Goal: Information Seeking & Learning: Learn about a topic

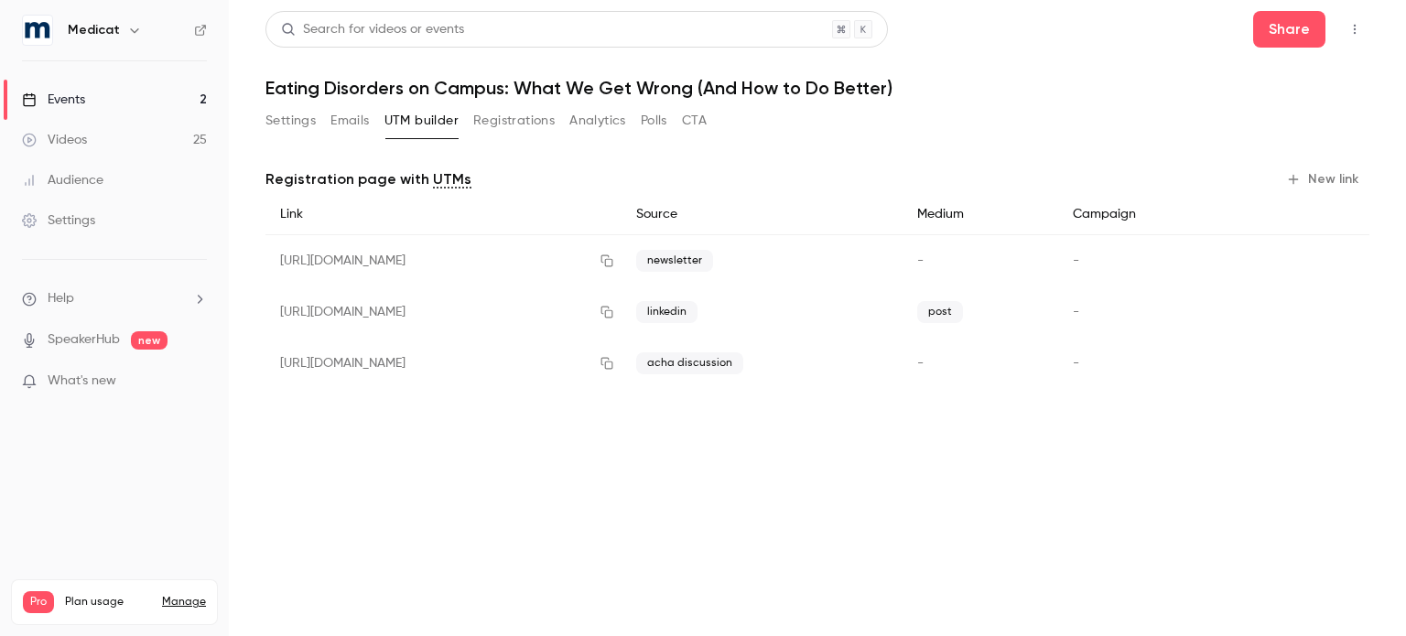
click at [66, 98] on div "Events" at bounding box center [53, 100] width 63 height 18
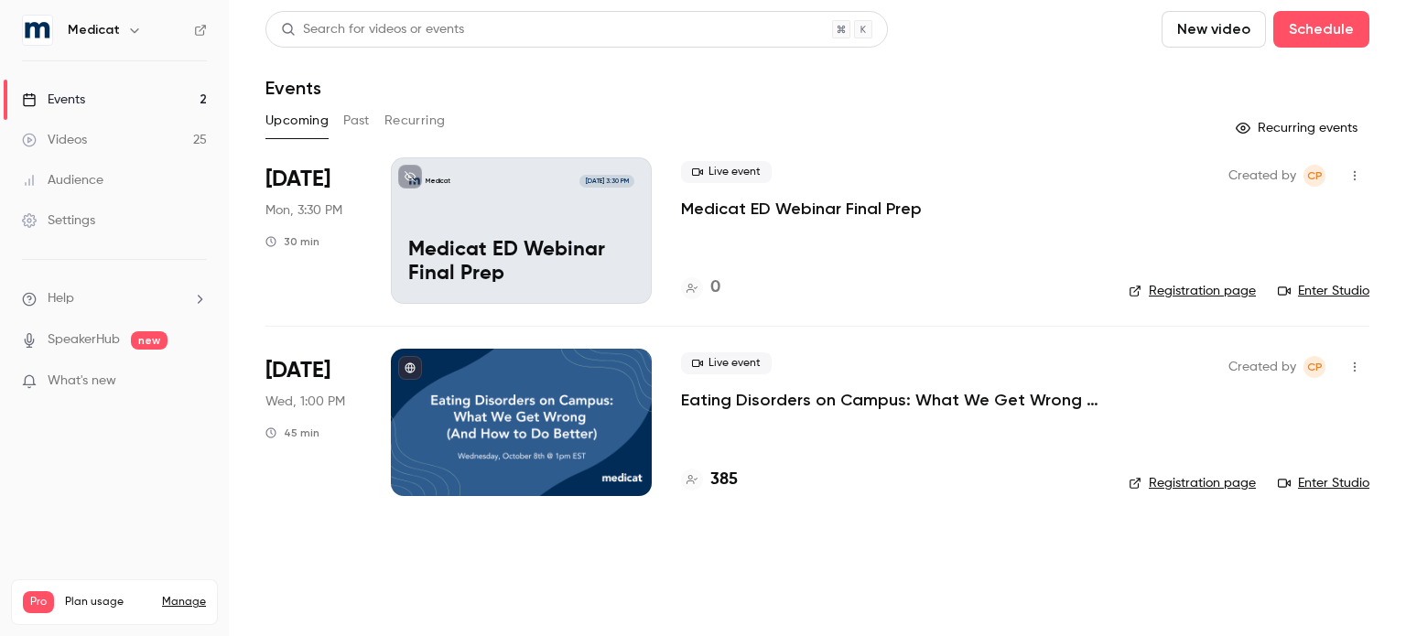
click at [359, 122] on button "Past" at bounding box center [356, 120] width 27 height 29
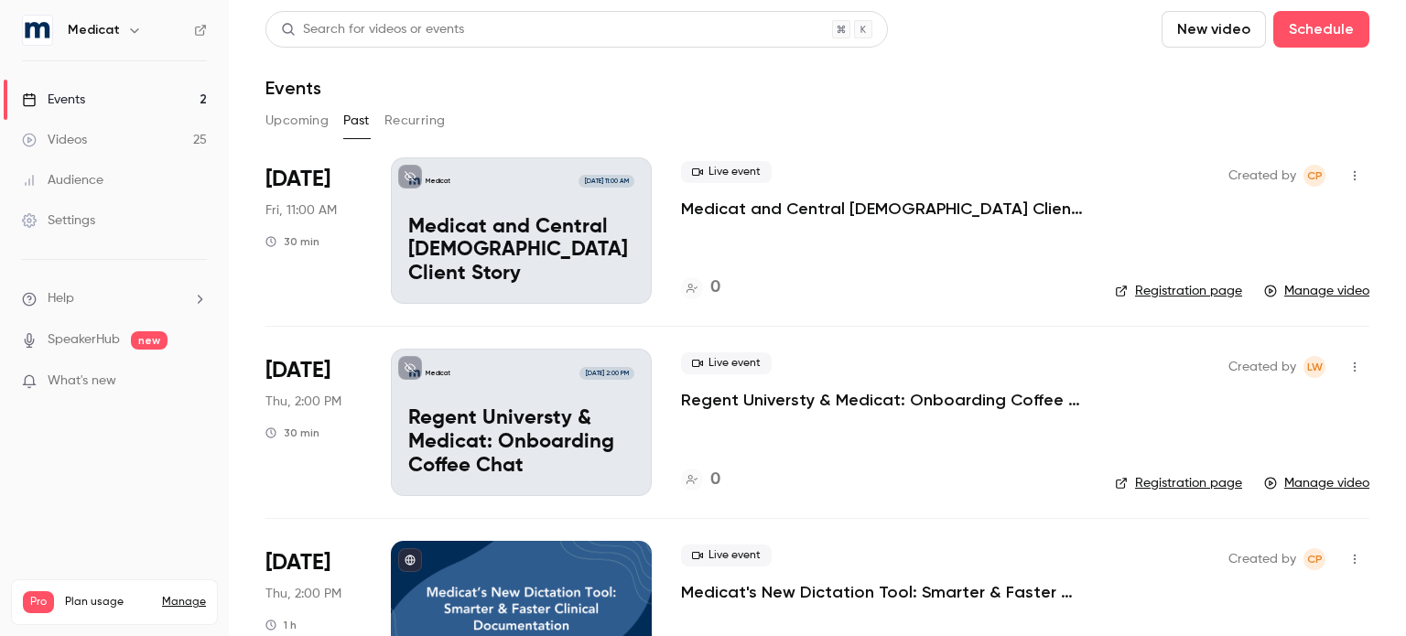
click at [824, 406] on p "Regent Universty & Medicat: Onboarding Coffee Chat" at bounding box center [883, 400] width 405 height 22
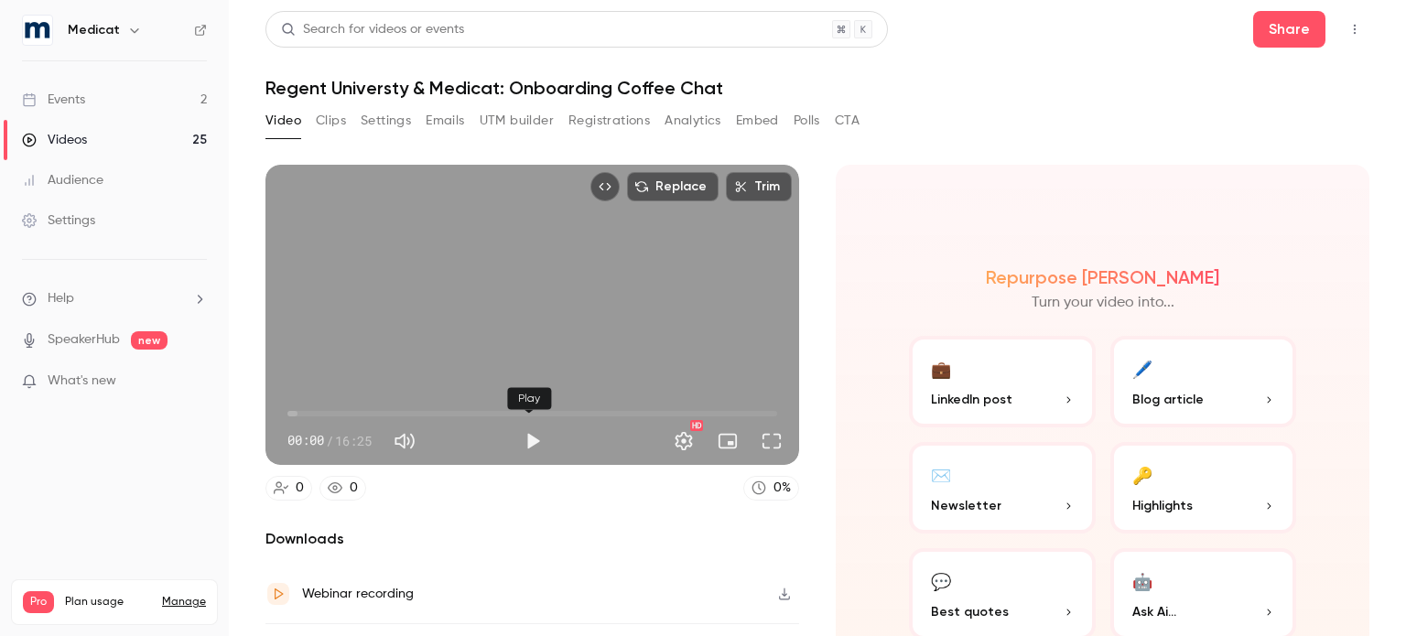
click at [532, 434] on button "Play" at bounding box center [532, 441] width 37 height 37
click at [423, 404] on span "04:36" at bounding box center [532, 413] width 490 height 29
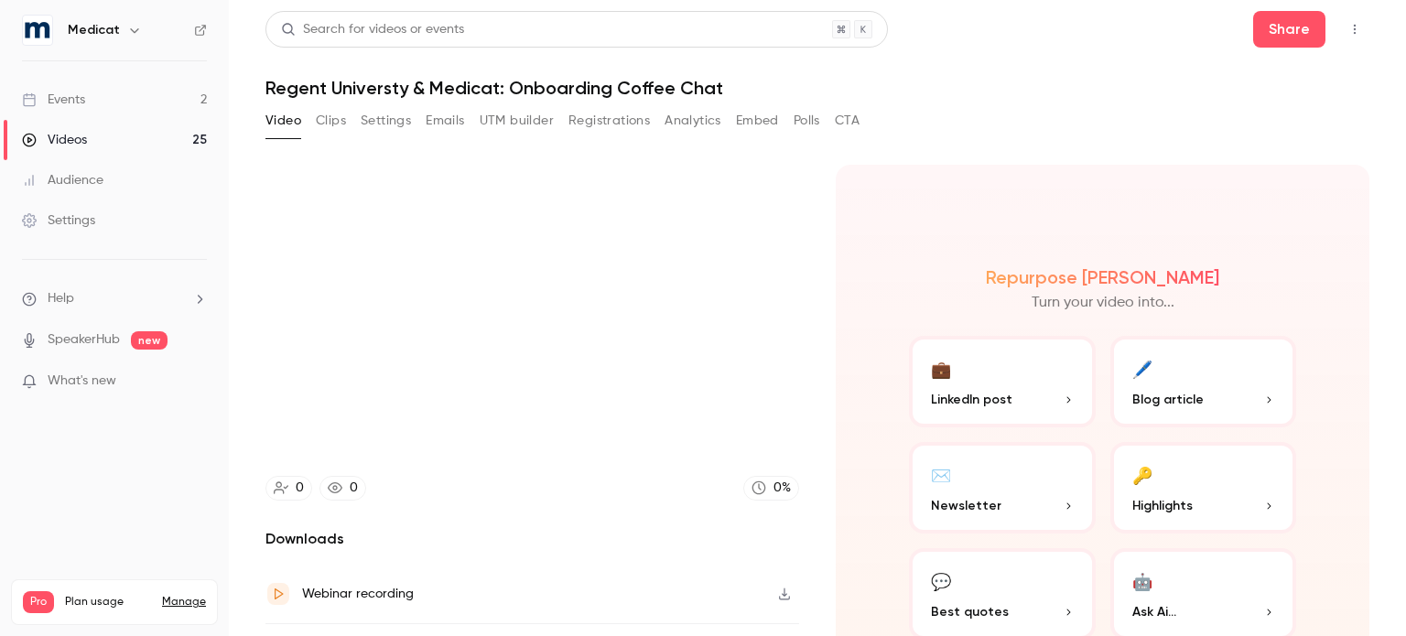
type input "*****"
click at [319, 120] on button "Clips" at bounding box center [331, 120] width 30 height 29
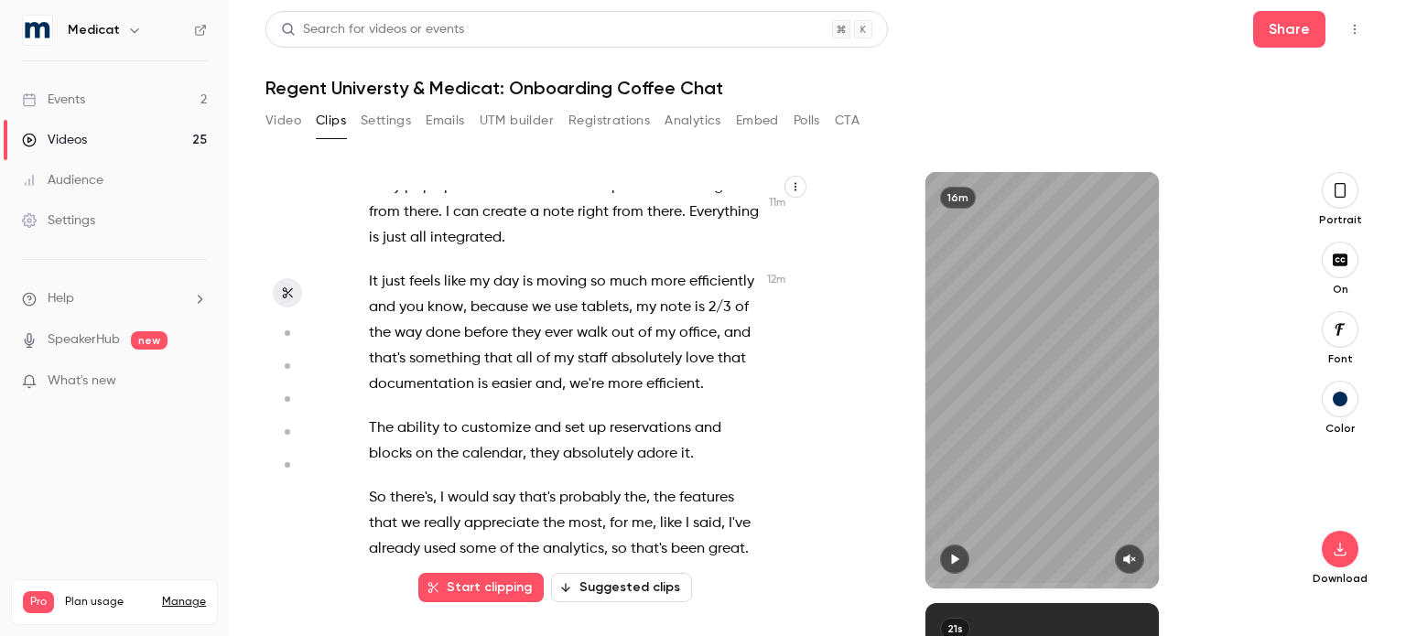
scroll to position [5896, 0]
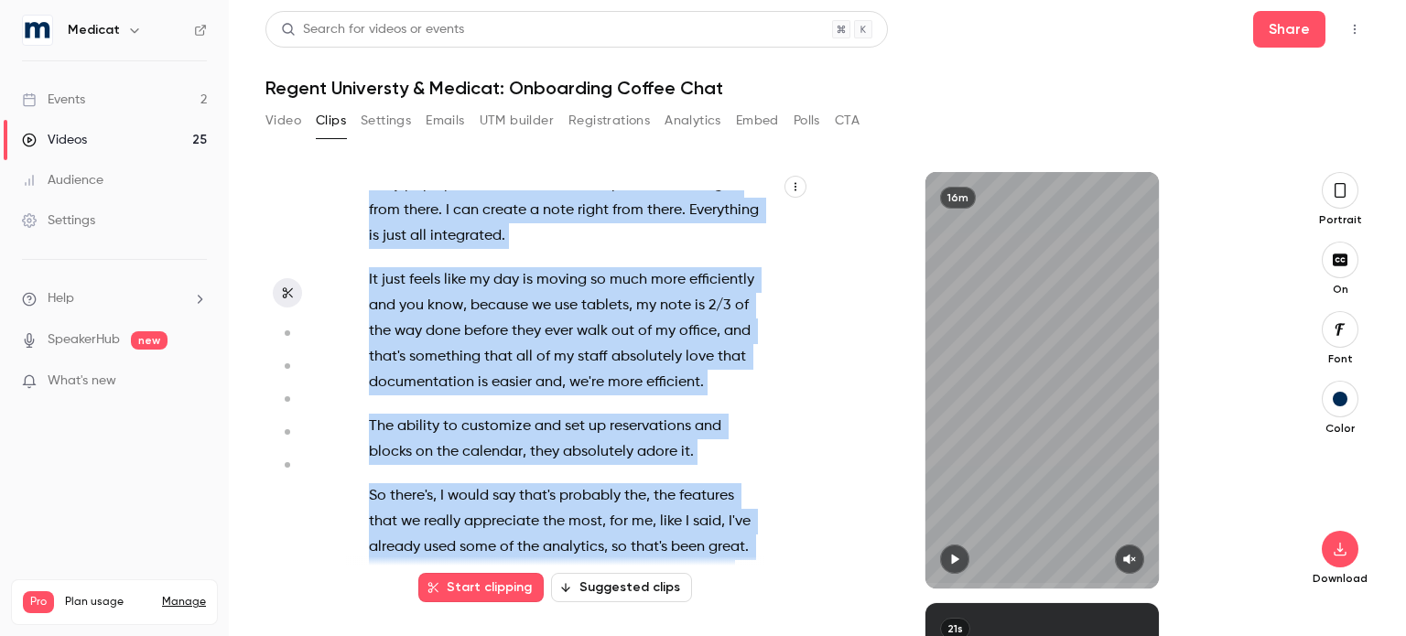
drag, startPoint x: 359, startPoint y: 281, endPoint x: 673, endPoint y: 570, distance: 426.9
click at [673, 570] on div "All right . Hey , [PERSON_NAME] . so tell me about your coffee order . Do you d…" at bounding box center [578, 380] width 464 height 416
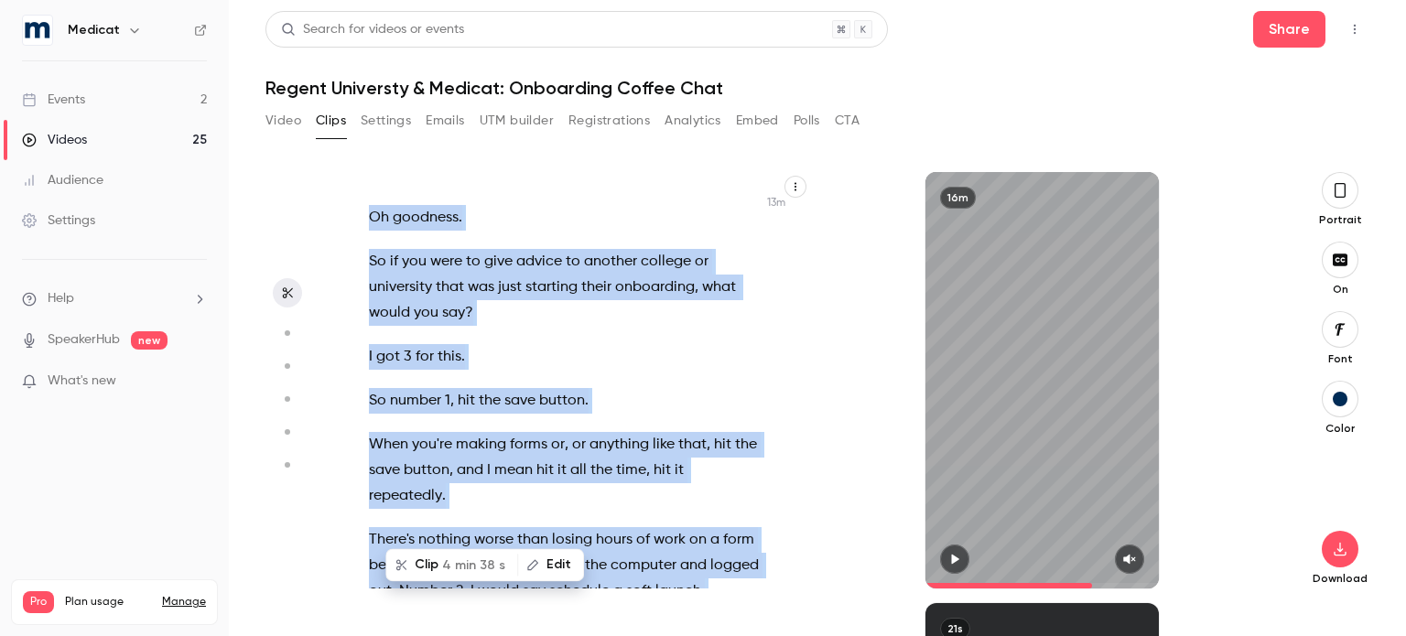
scroll to position [6633, 0]
click at [652, 380] on div "All right . Hey , [PERSON_NAME] . so tell me about your coffee order . Do you d…" at bounding box center [573, 389] width 455 height 398
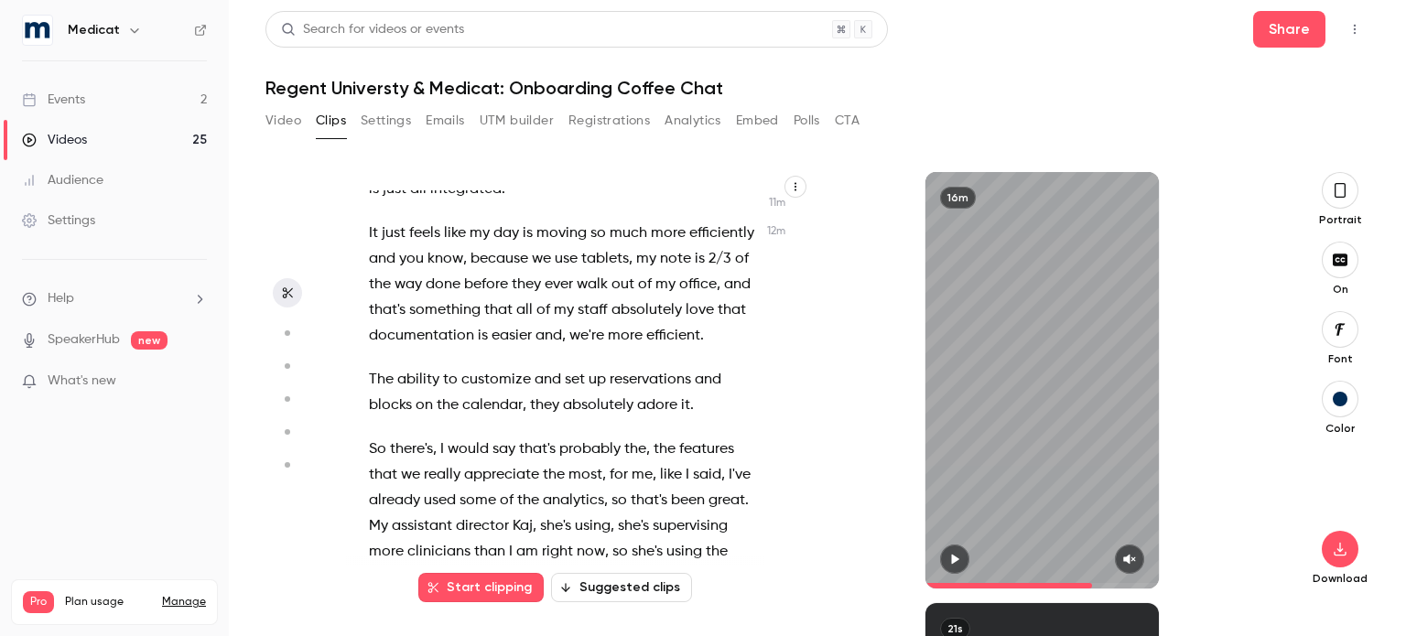
scroll to position [5942, 0]
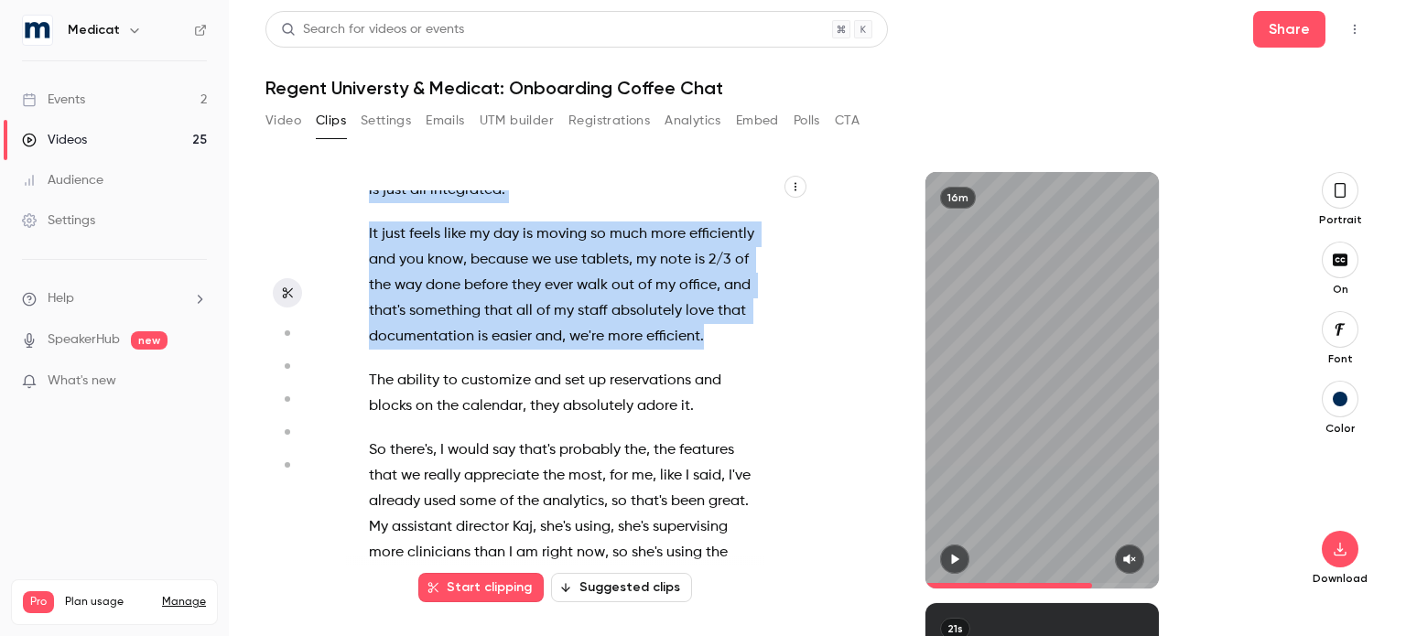
drag, startPoint x: 372, startPoint y: 237, endPoint x: 470, endPoint y: 510, distance: 289.8
click at [470, 510] on div "All right . Hey , [PERSON_NAME] . so tell me about your coffee order . Do you d…" at bounding box center [573, 389] width 455 height 398
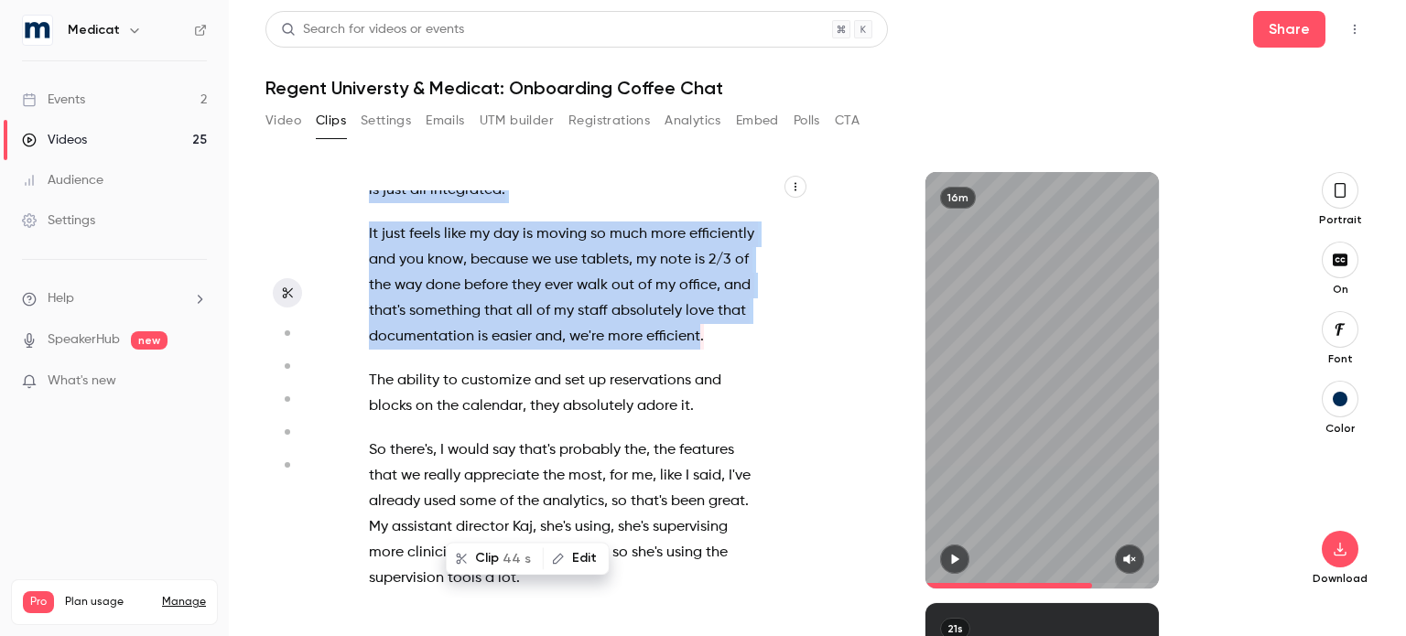
click at [493, 562] on button "Clip 44 s" at bounding box center [495, 558] width 94 height 29
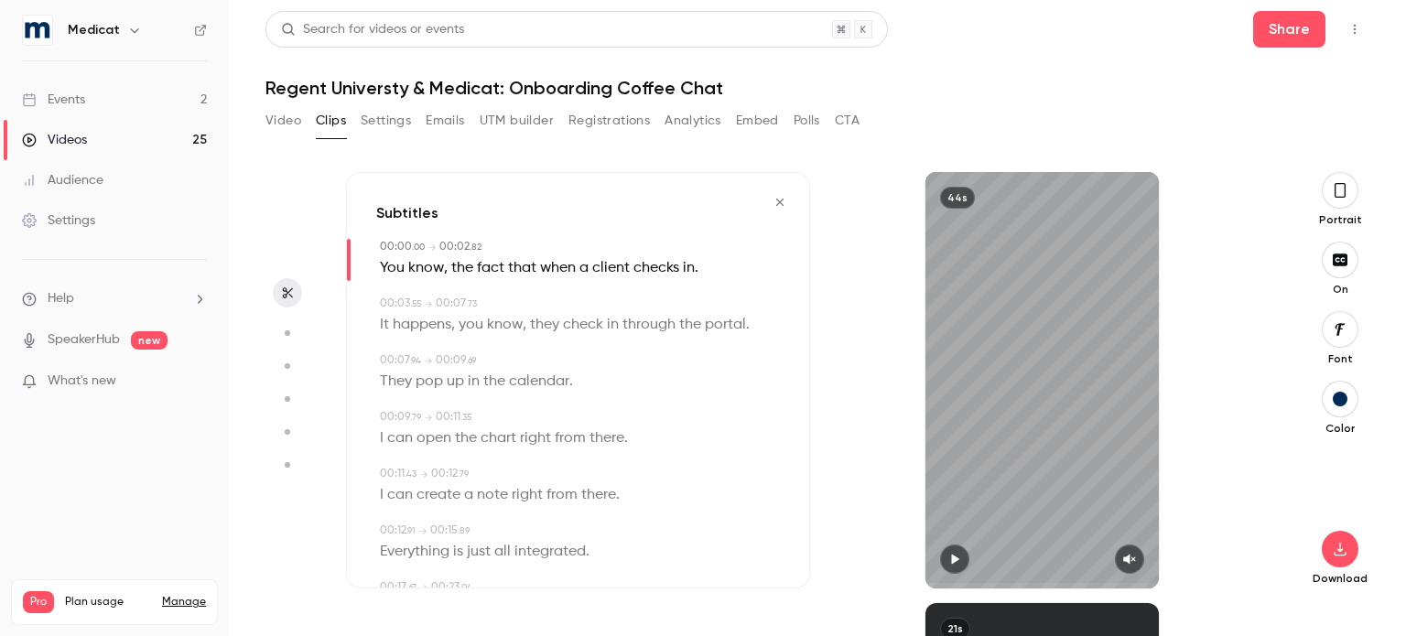
click at [1346, 193] on icon "button" at bounding box center [1340, 190] width 15 height 20
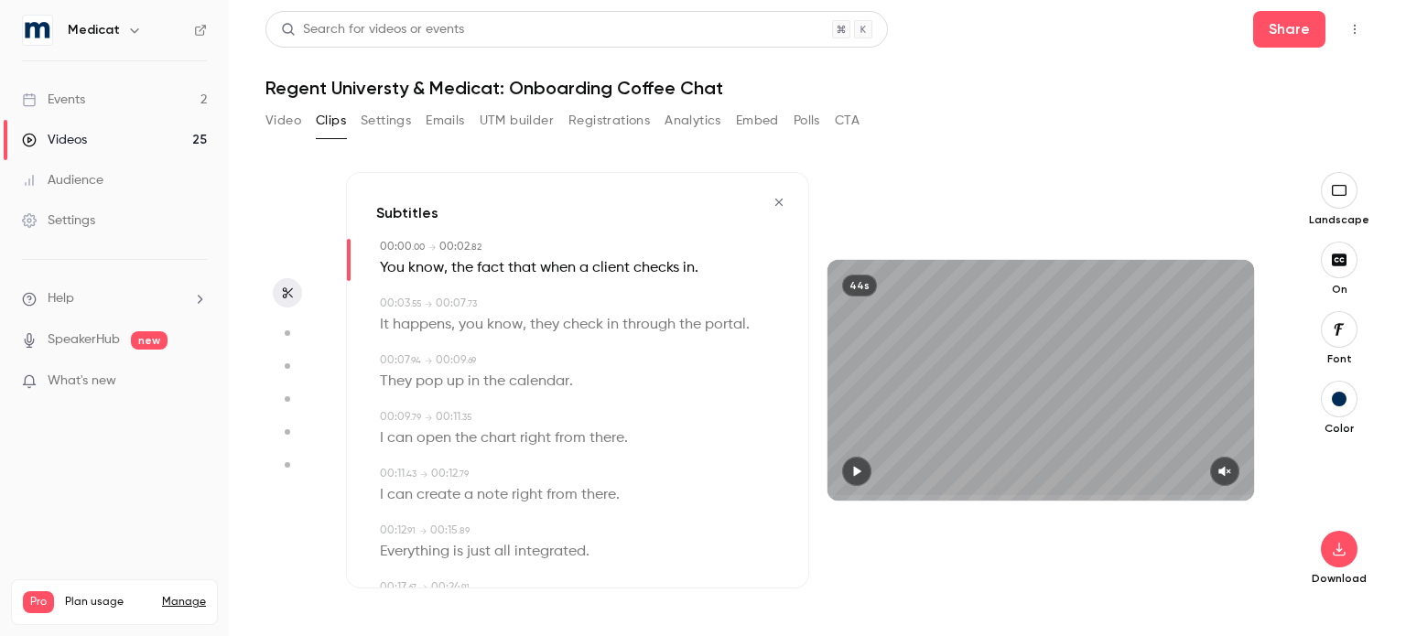
click at [861, 463] on button "button" at bounding box center [856, 471] width 29 height 29
click at [1218, 466] on button "button" at bounding box center [1224, 471] width 29 height 29
type input "****"
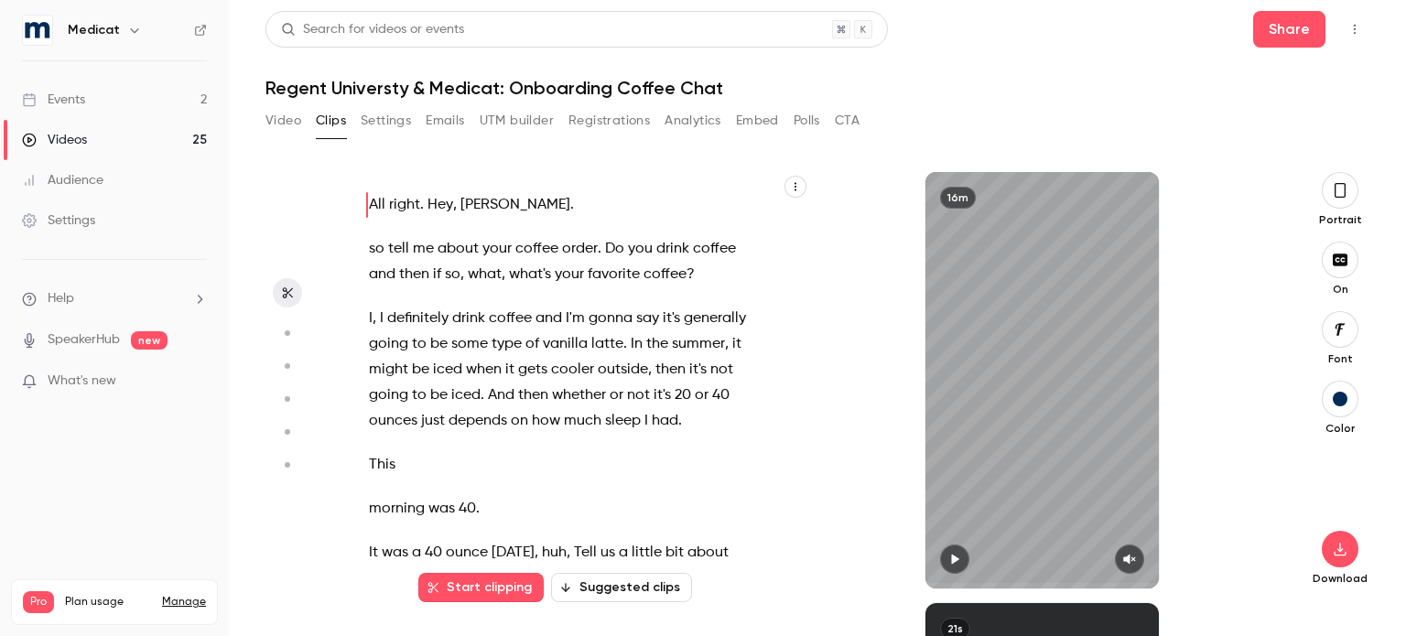
click at [1329, 189] on button "button" at bounding box center [1340, 190] width 37 height 37
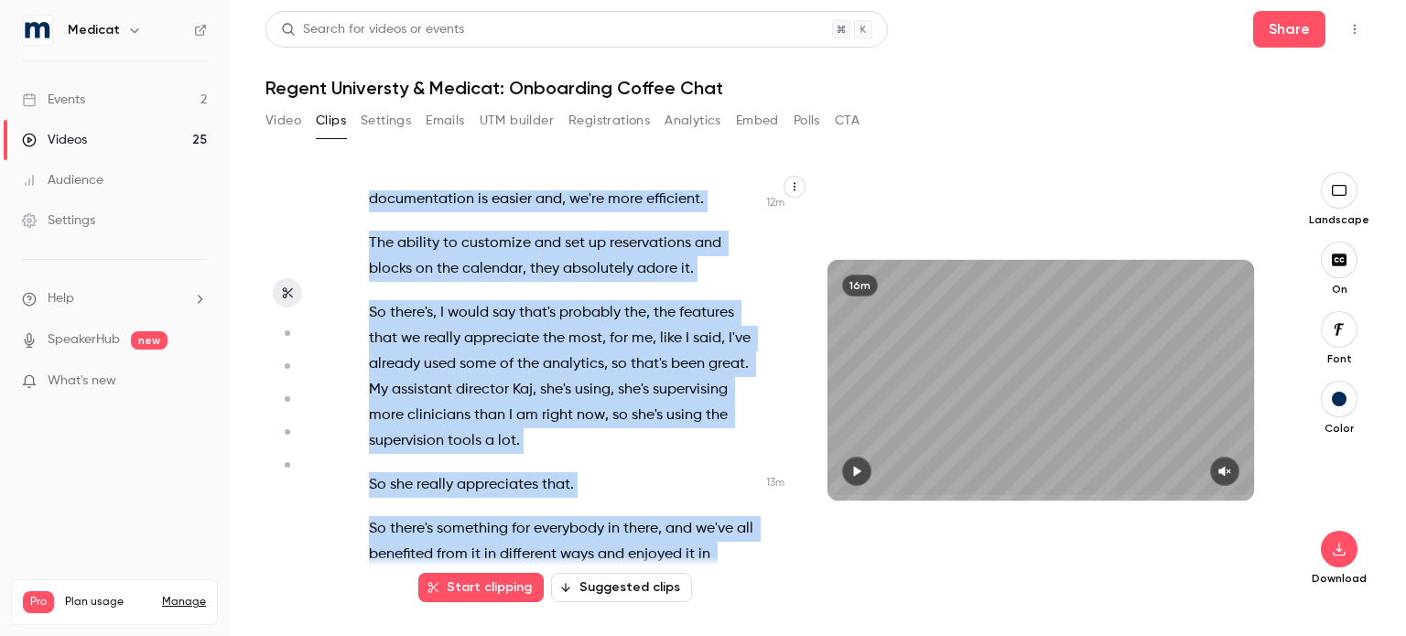
scroll to position [6197, 0]
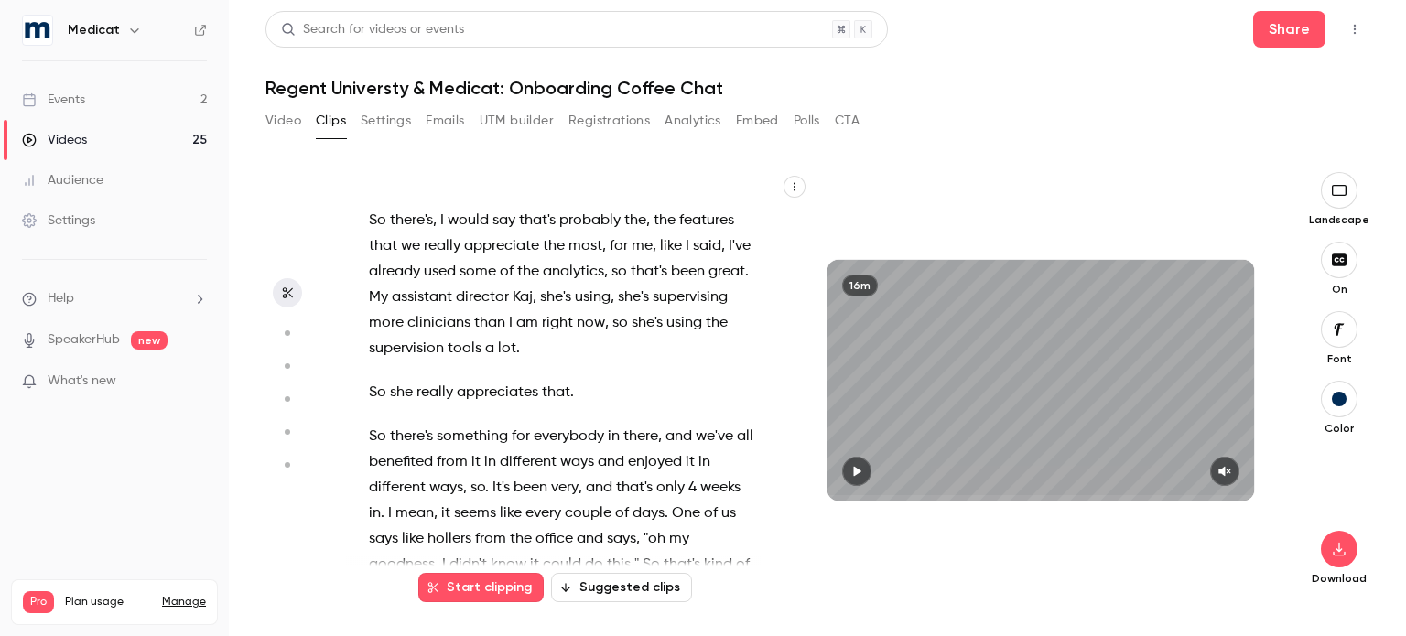
drag, startPoint x: 504, startPoint y: 221, endPoint x: 705, endPoint y: 333, distance: 229.5
click at [705, 333] on div "All right . Hey , [PERSON_NAME] . so tell me about your coffee order . Do you d…" at bounding box center [573, 389] width 454 height 398
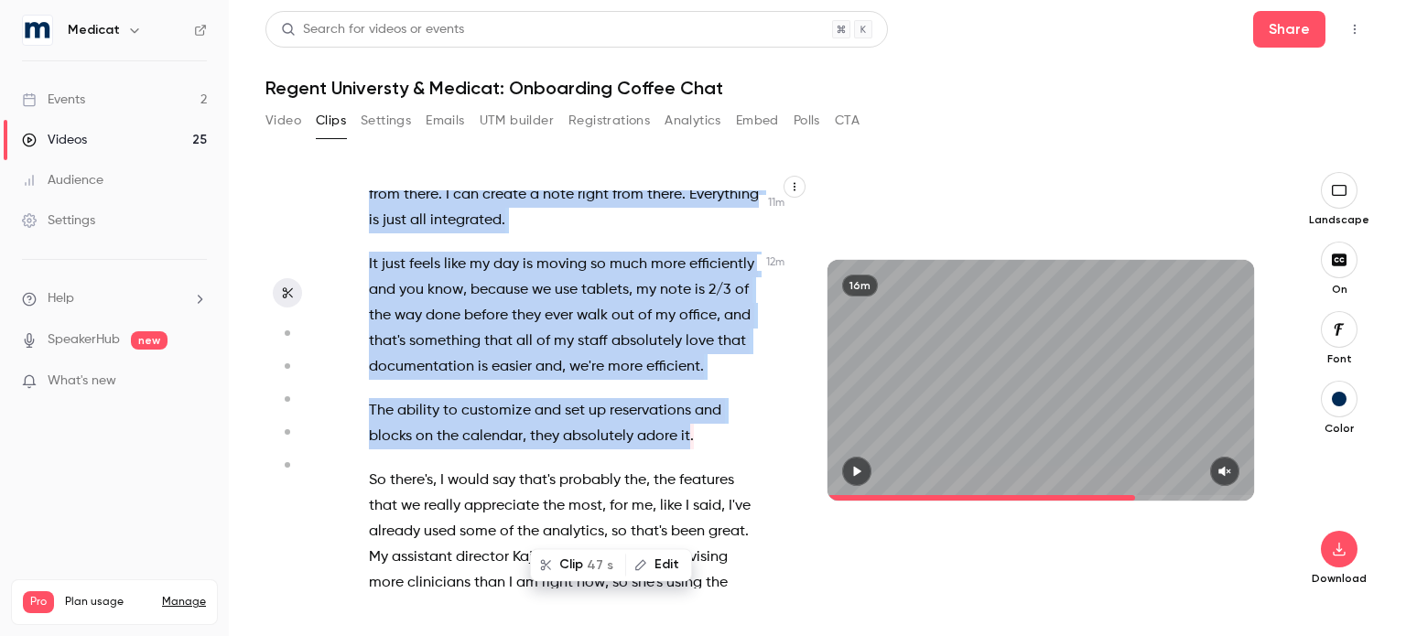
scroll to position [5819, 0]
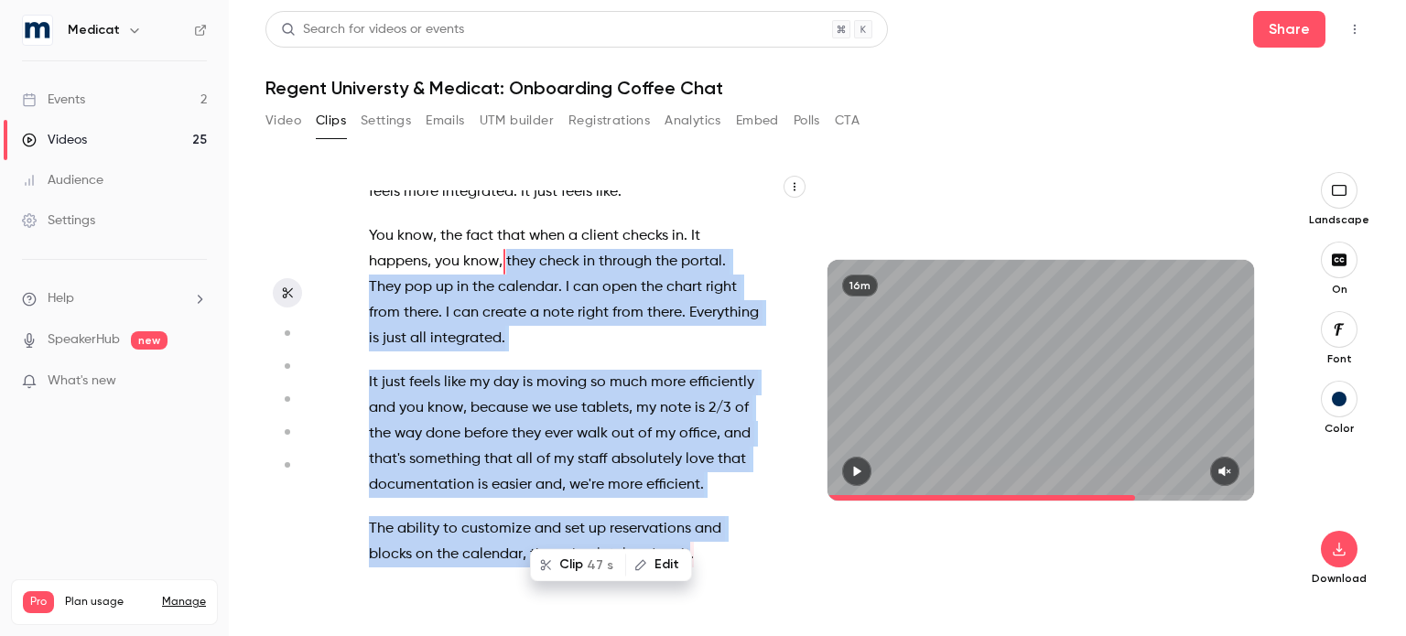
click at [573, 559] on button "Clip 47 s" at bounding box center [578, 564] width 92 height 29
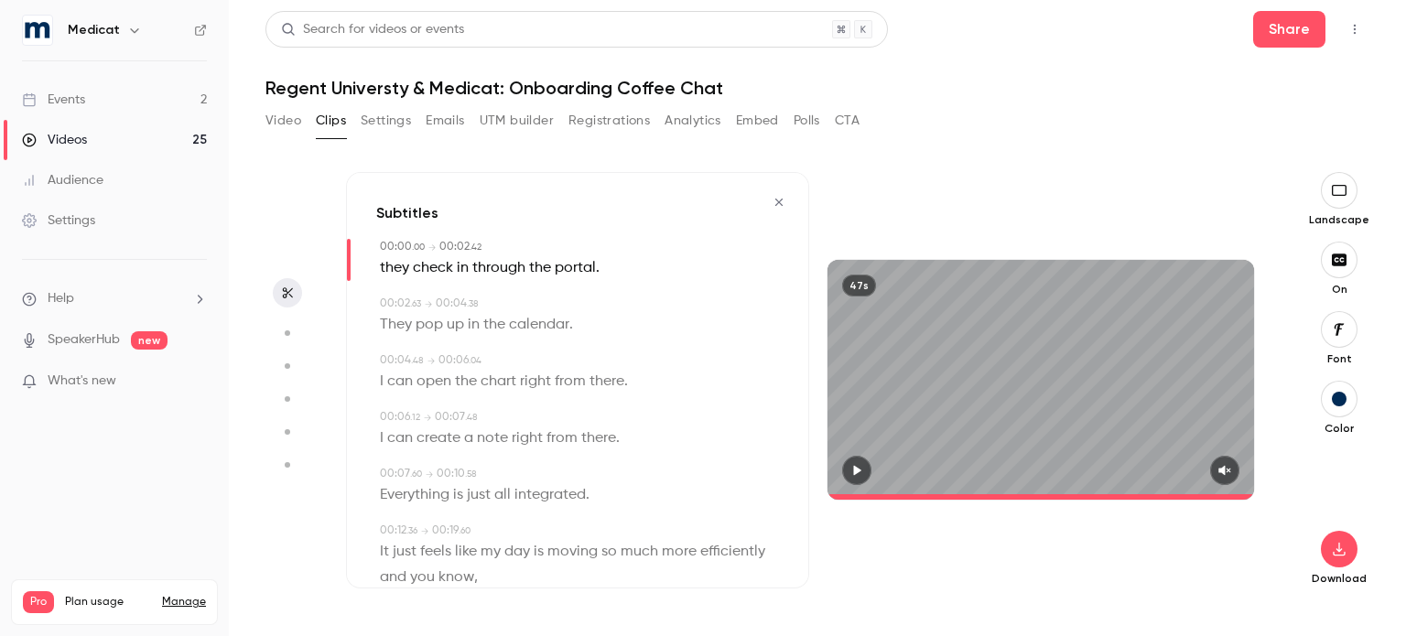
type input "*"
click at [394, 270] on span "they" at bounding box center [394, 268] width 29 height 26
click at [389, 302] on button "Edit" at bounding box center [388, 302] width 63 height 29
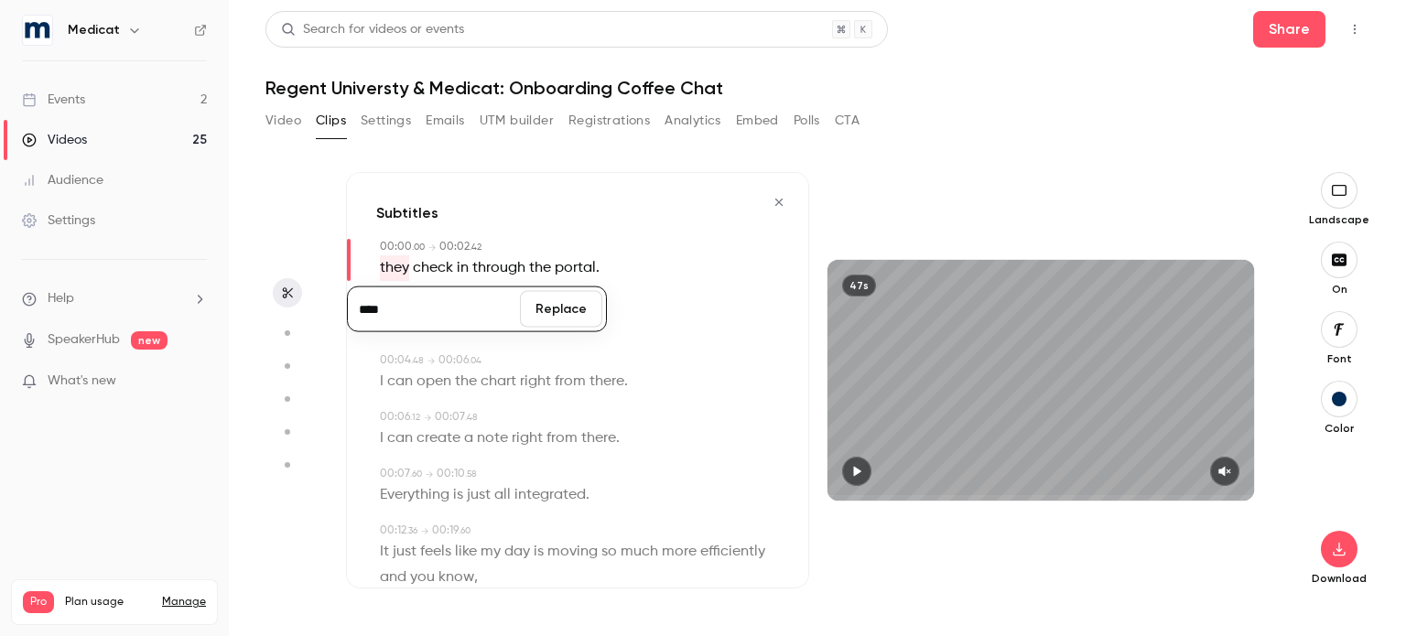
type input "****"
click at [548, 320] on button "Replace" at bounding box center [561, 309] width 82 height 37
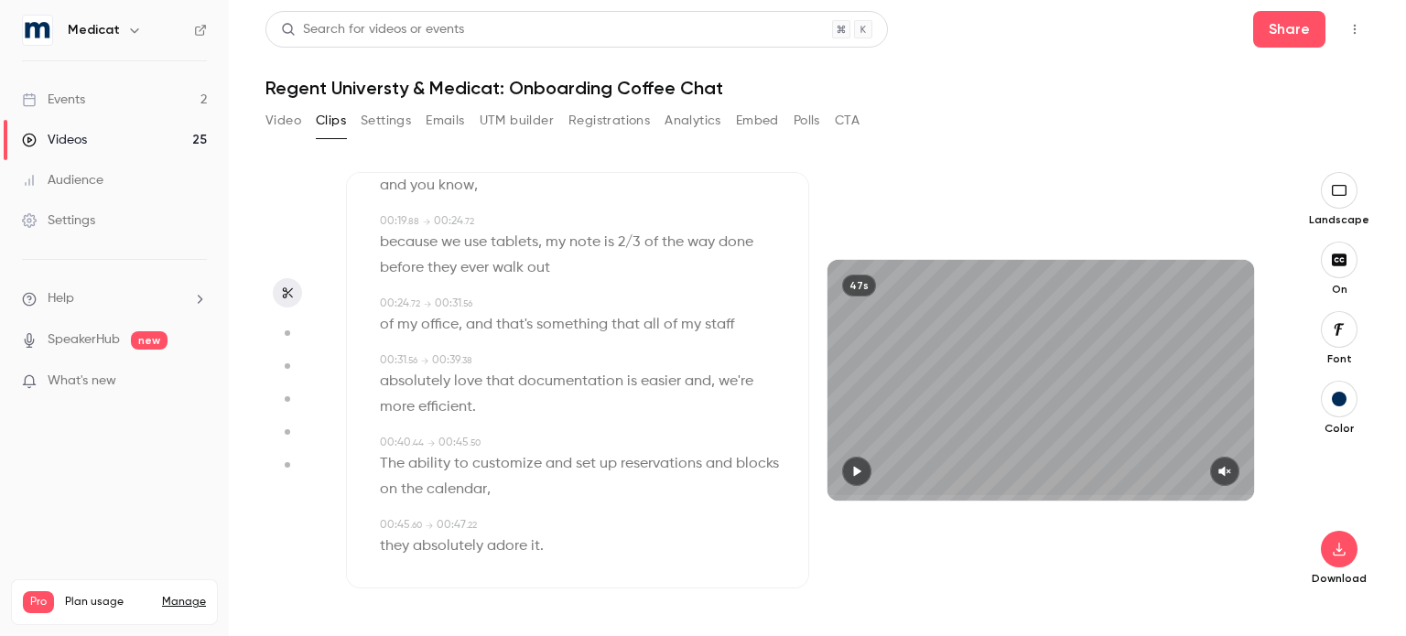
scroll to position [394, 0]
drag, startPoint x: 659, startPoint y: 381, endPoint x: 750, endPoint y: 382, distance: 90.6
click at [750, 382] on p "absolutely love that documentation is easier and , we're more efficient ." at bounding box center [579, 392] width 399 height 51
type input "****"
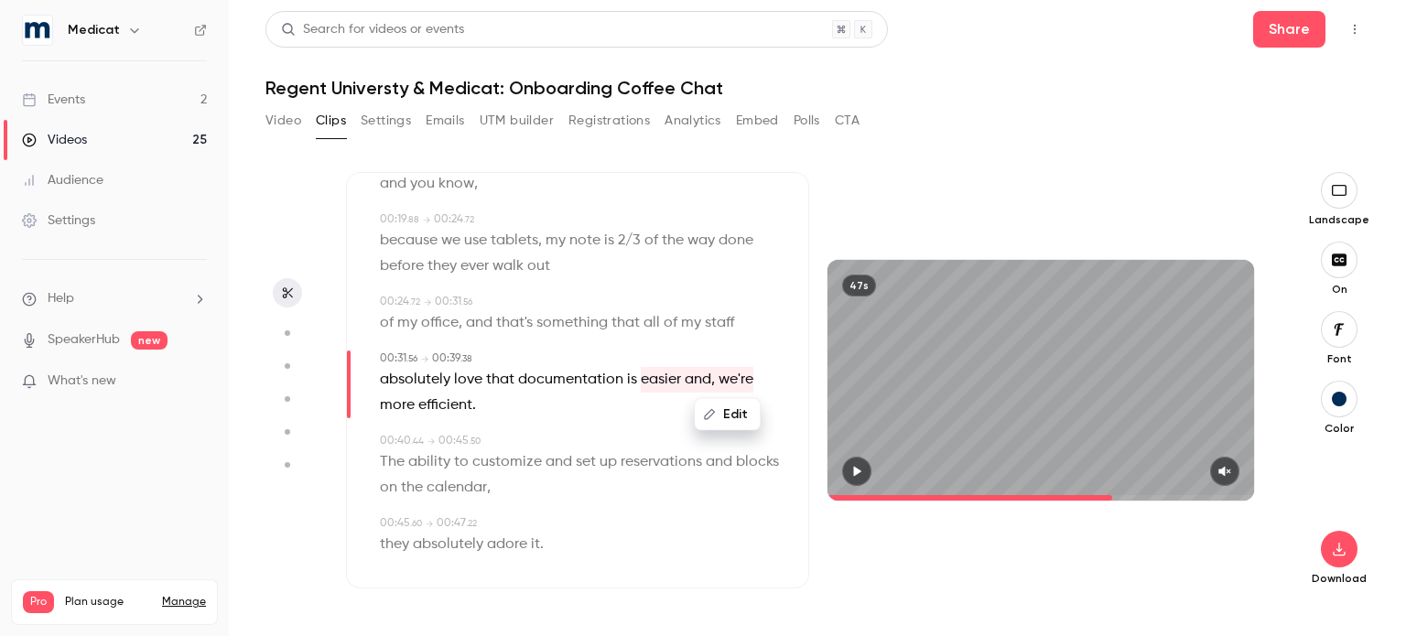
click at [732, 429] on div "Edit" at bounding box center [727, 414] width 67 height 33
drag, startPoint x: 633, startPoint y: 376, endPoint x: 745, endPoint y: 383, distance: 111.8
click at [745, 383] on p "absolutely love that documentation is easier and , we're more efficient ." at bounding box center [579, 392] width 399 height 51
click at [735, 418] on button "Edit" at bounding box center [727, 414] width 63 height 29
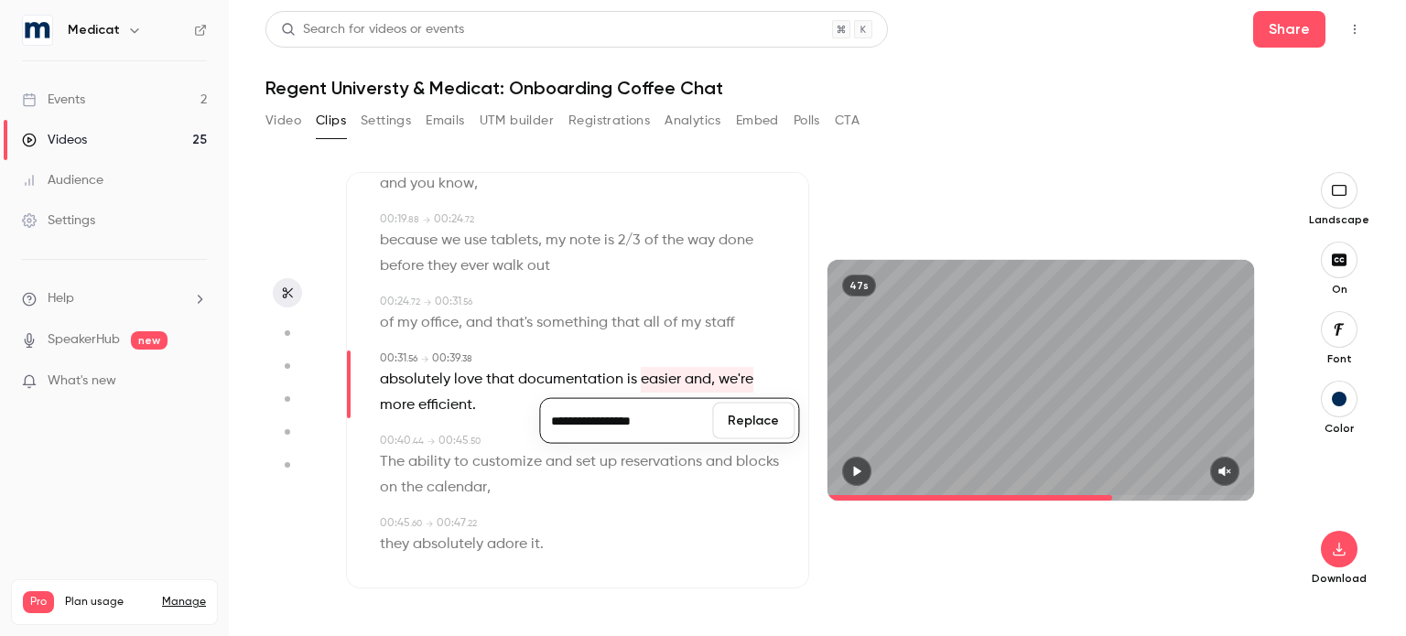
click at [588, 424] on input "**********" at bounding box center [626, 421] width 165 height 37
click at [620, 425] on input "**********" at bounding box center [626, 421] width 165 height 37
type input "**********"
click at [762, 426] on button "Replace" at bounding box center [753, 421] width 82 height 37
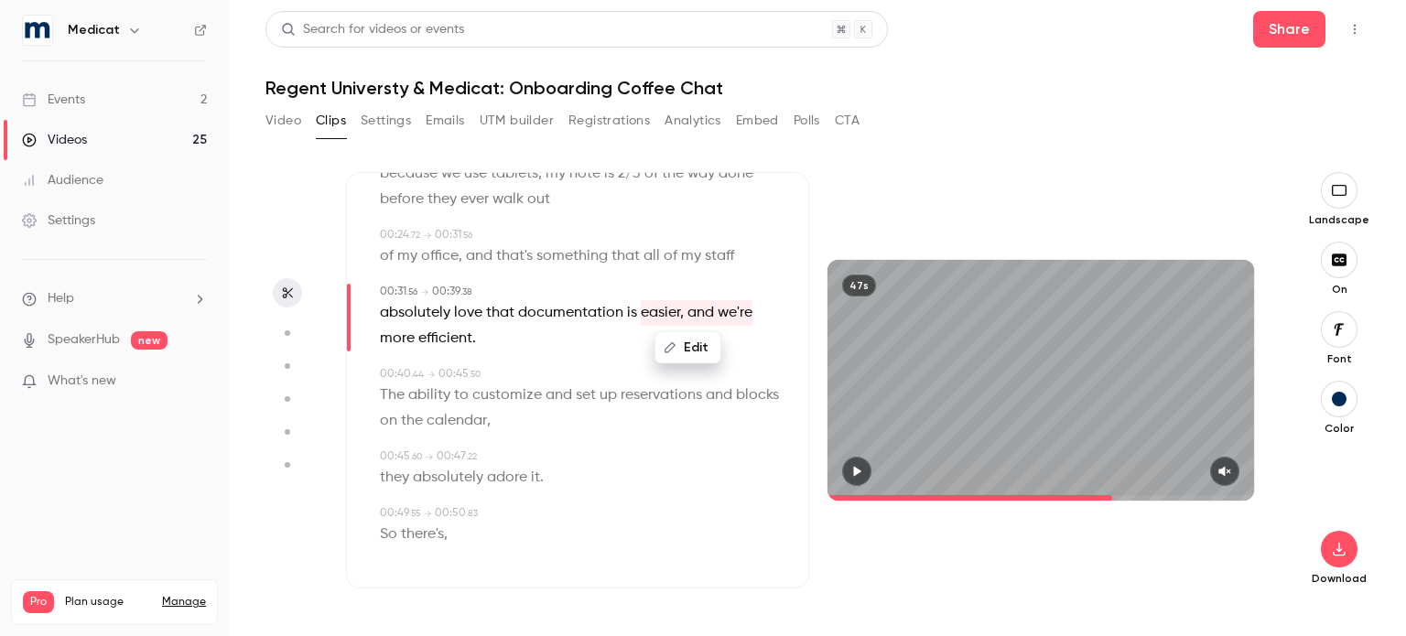
scroll to position [463, 0]
click at [1344, 558] on button "button" at bounding box center [1339, 549] width 37 height 37
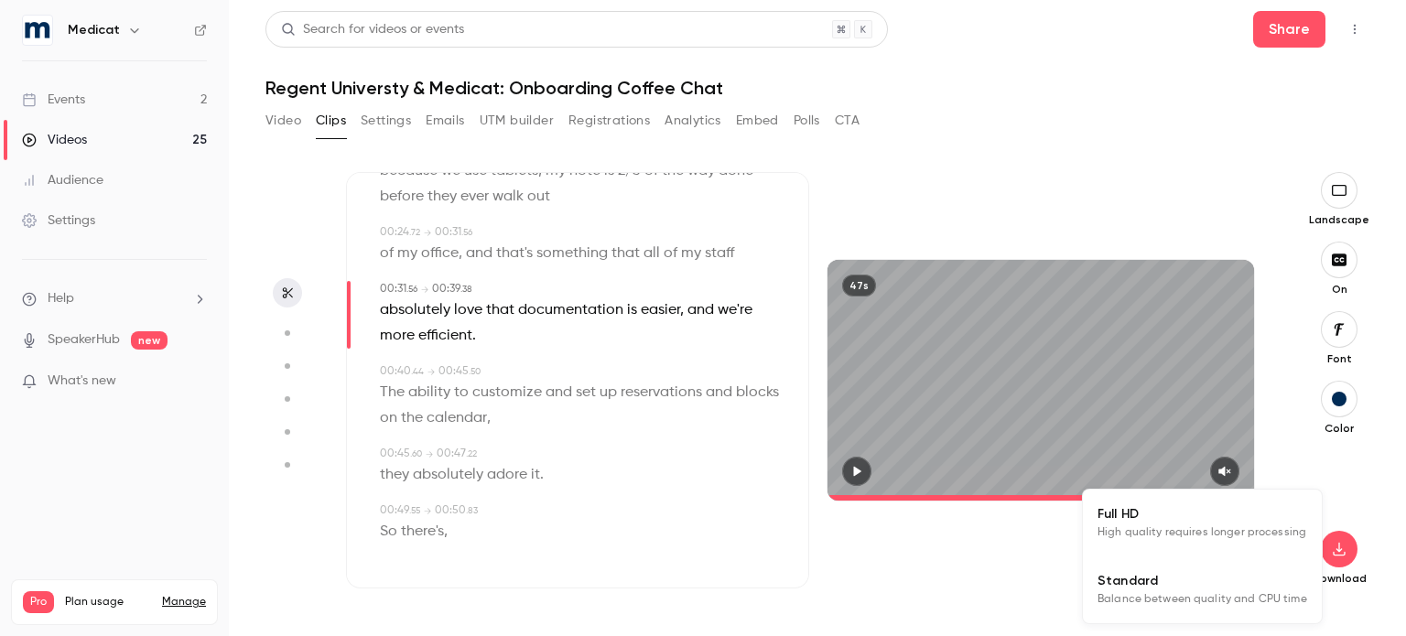
click at [1178, 588] on span "Standard" at bounding box center [1202, 580] width 210 height 19
type input "****"
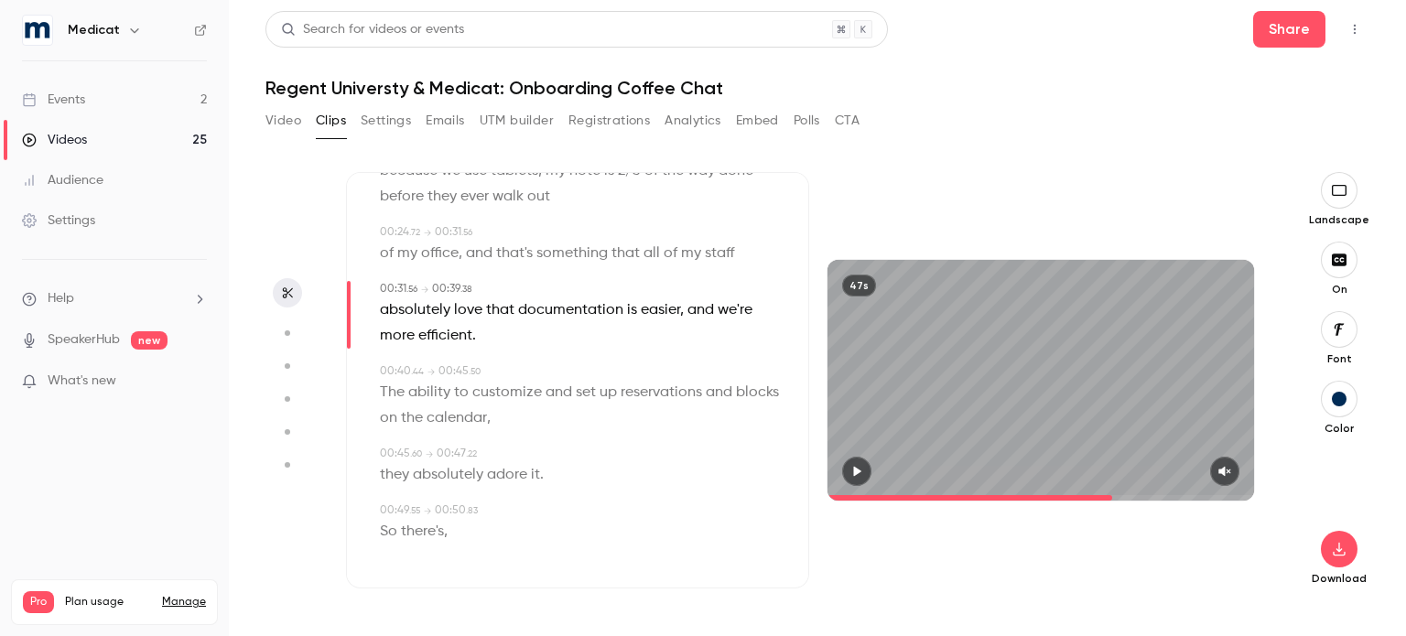
click at [286, 120] on button "Video" at bounding box center [283, 120] width 36 height 29
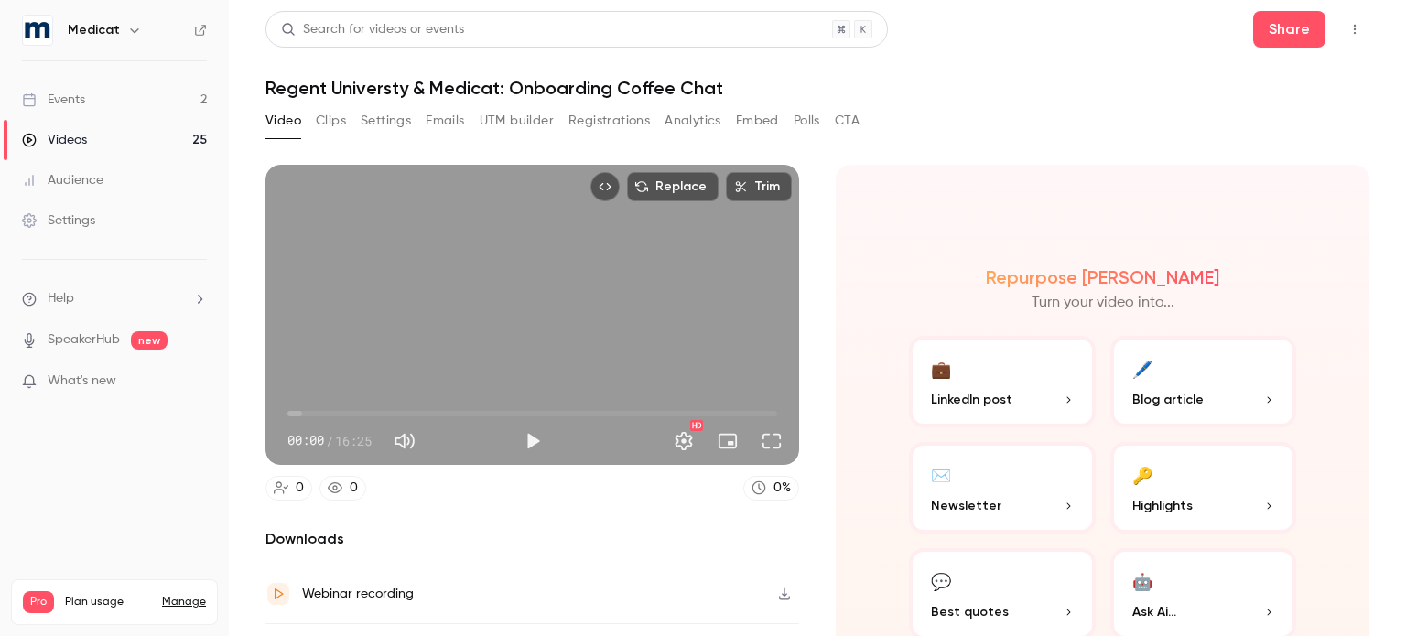
click at [106, 100] on link "Events 2" at bounding box center [114, 100] width 229 height 40
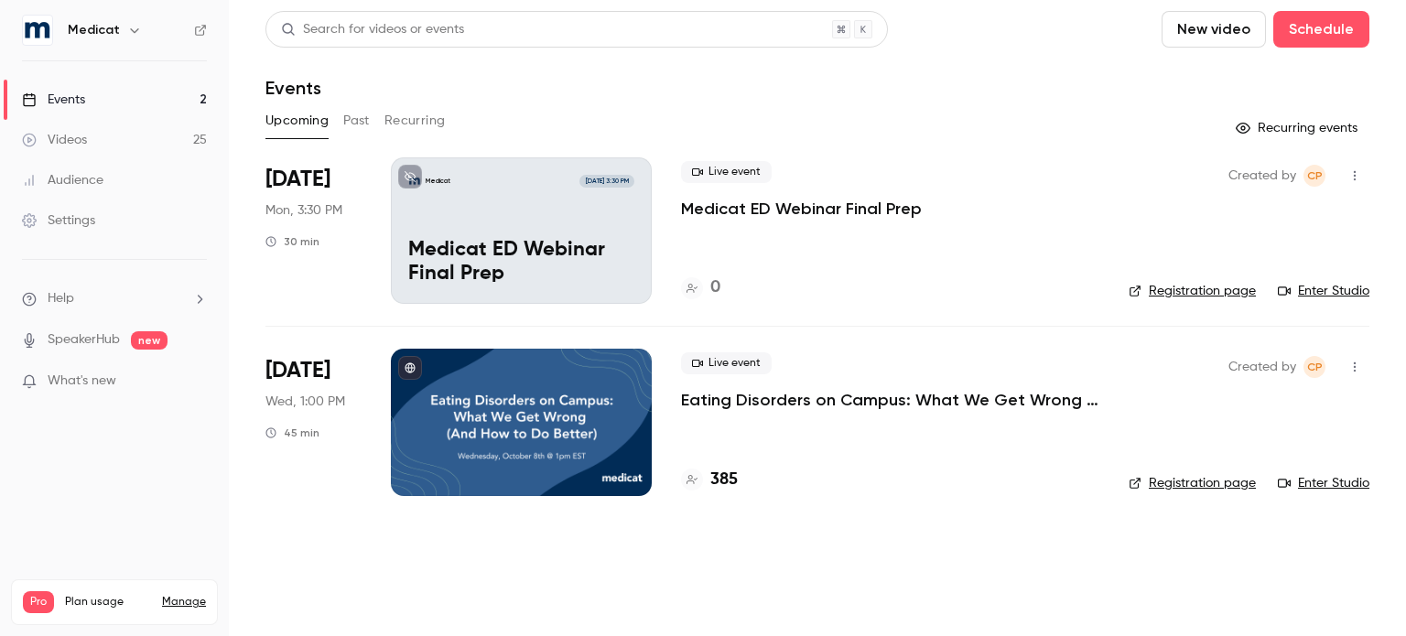
click at [348, 120] on button "Past" at bounding box center [356, 120] width 27 height 29
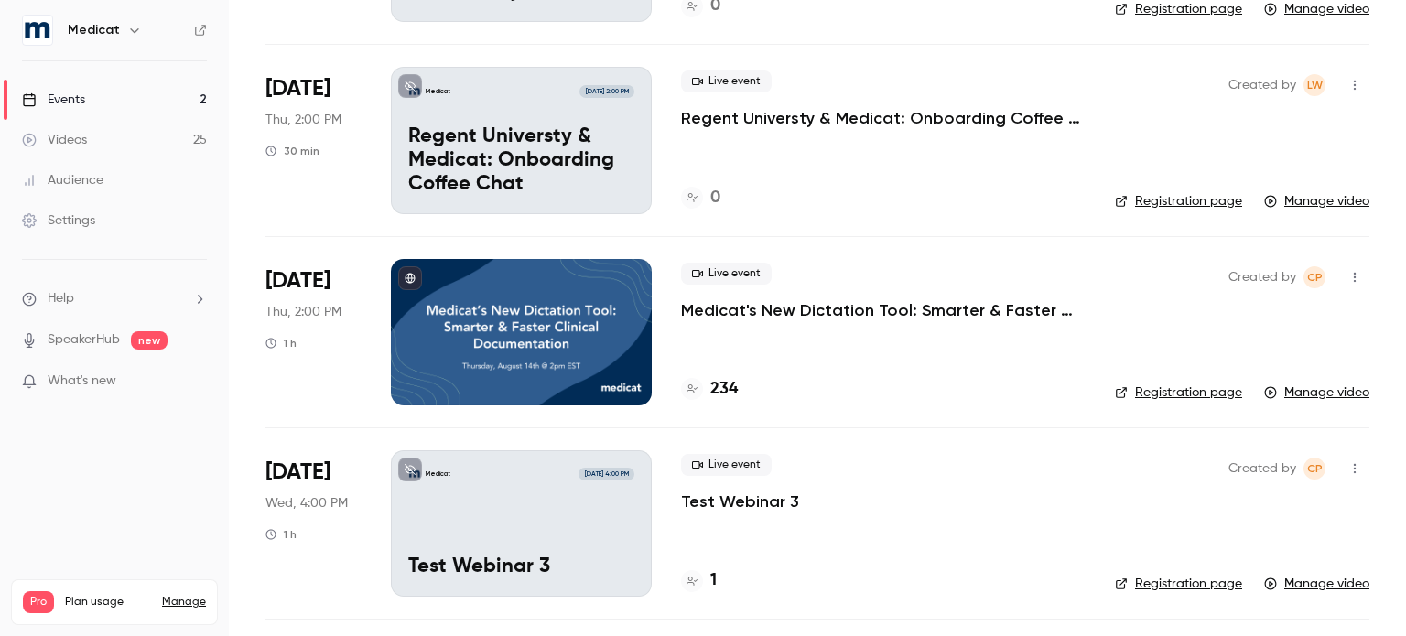
scroll to position [282, 0]
